Goal: Unclear

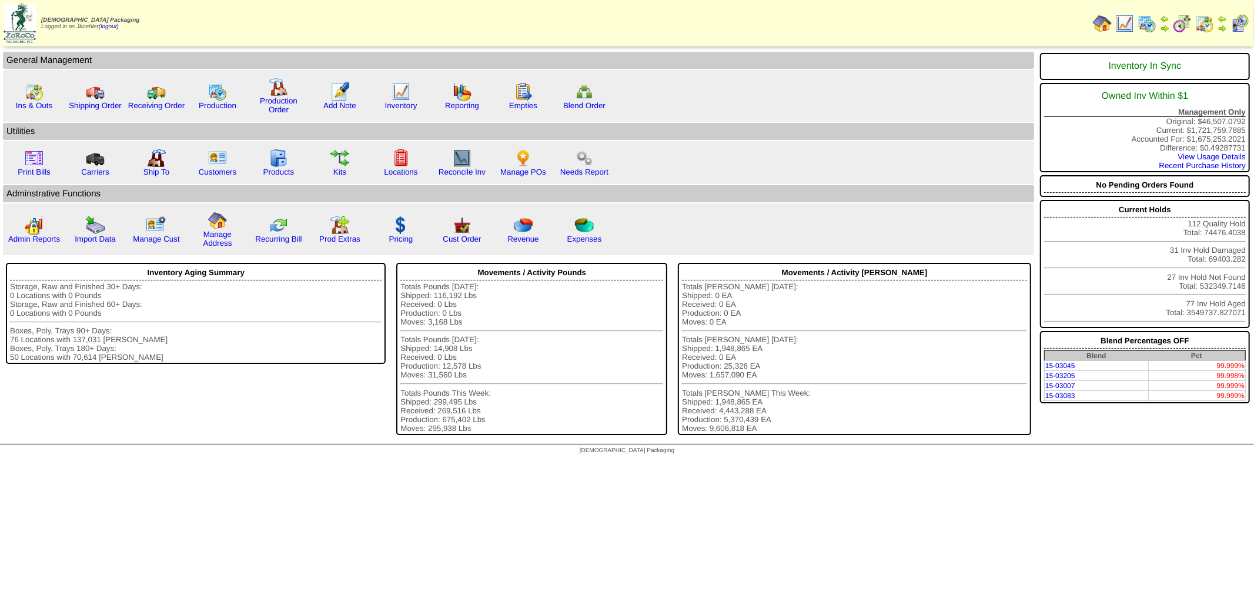
click at [1105, 22] on img at bounding box center [1102, 23] width 19 height 19
